Goal: Communication & Community: Participate in discussion

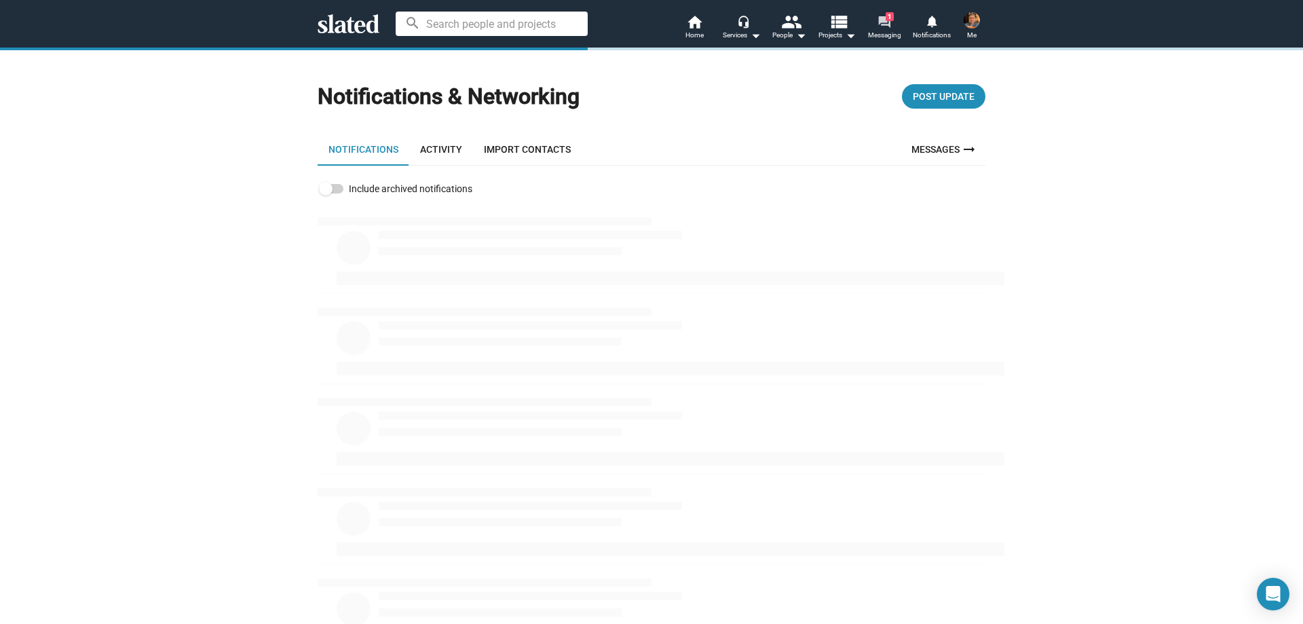
click at [884, 22] on mat-icon "forum" at bounding box center [884, 21] width 13 height 13
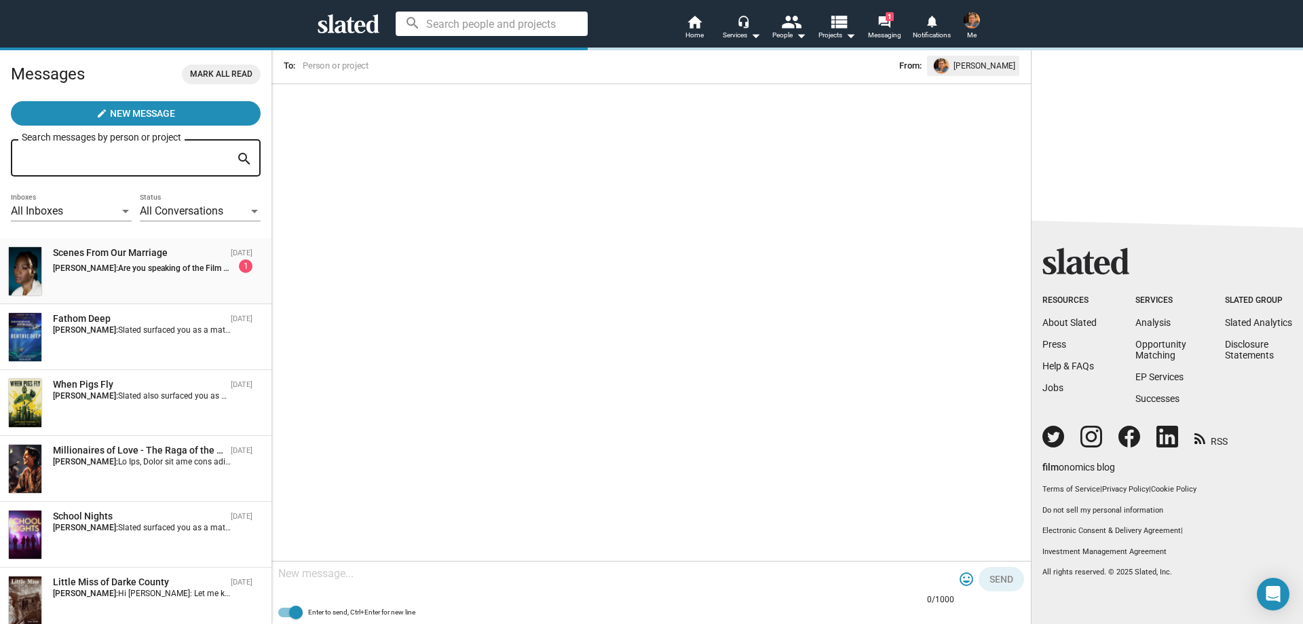
click at [156, 265] on span "Are you speaking of the Film Independent option for this film? I'm a for profit…" at bounding box center [532, 268] width 828 height 10
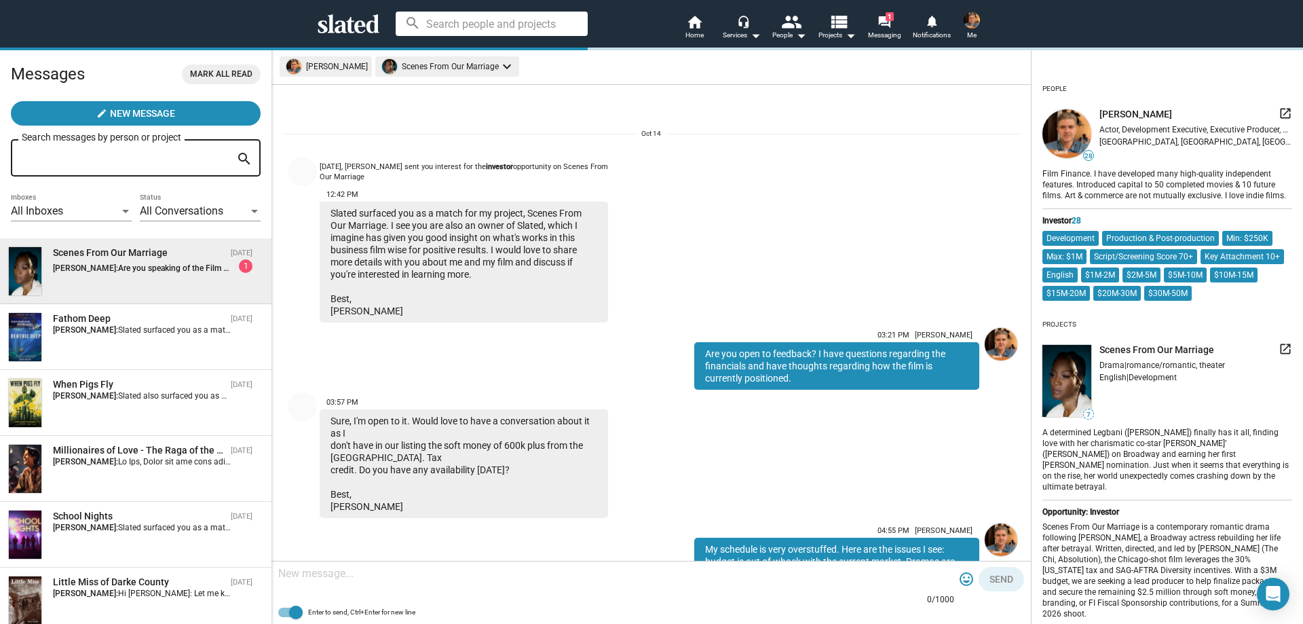
scroll to position [233, 0]
